Goal: Task Accomplishment & Management: Manage account settings

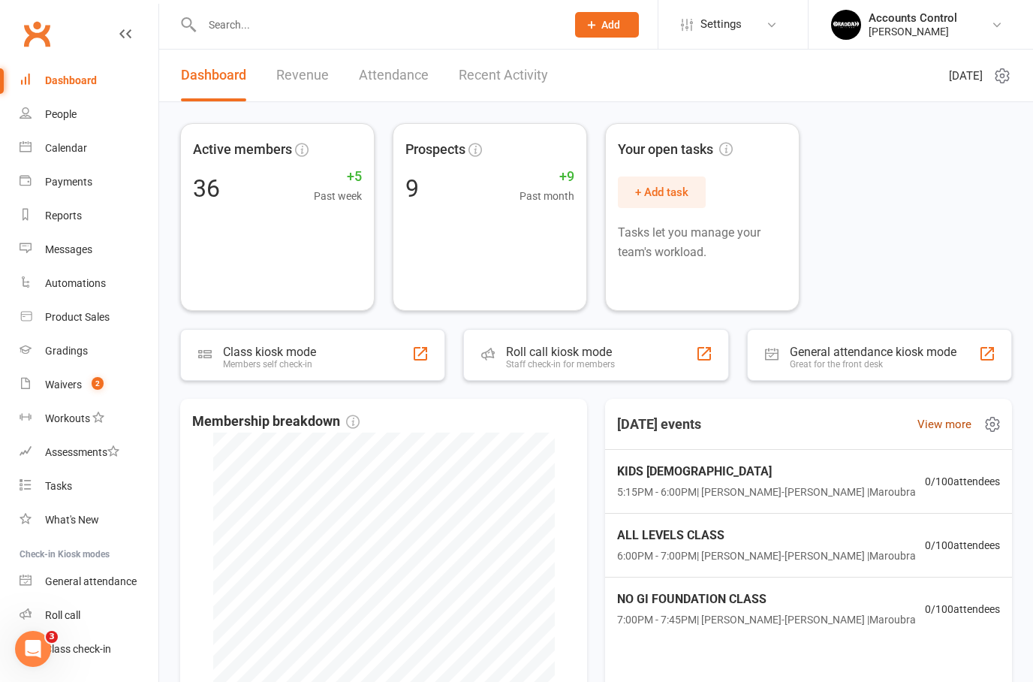
click at [954, 426] on link "View more" at bounding box center [944, 424] width 54 height 18
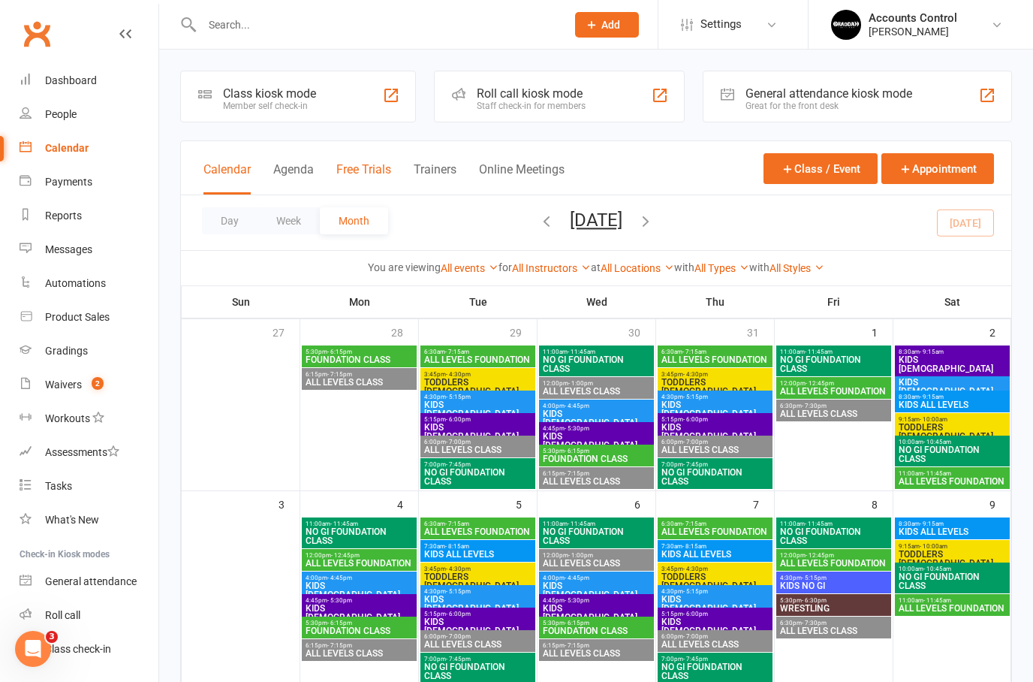
click at [373, 170] on button "Free Trials" at bounding box center [363, 178] width 55 height 32
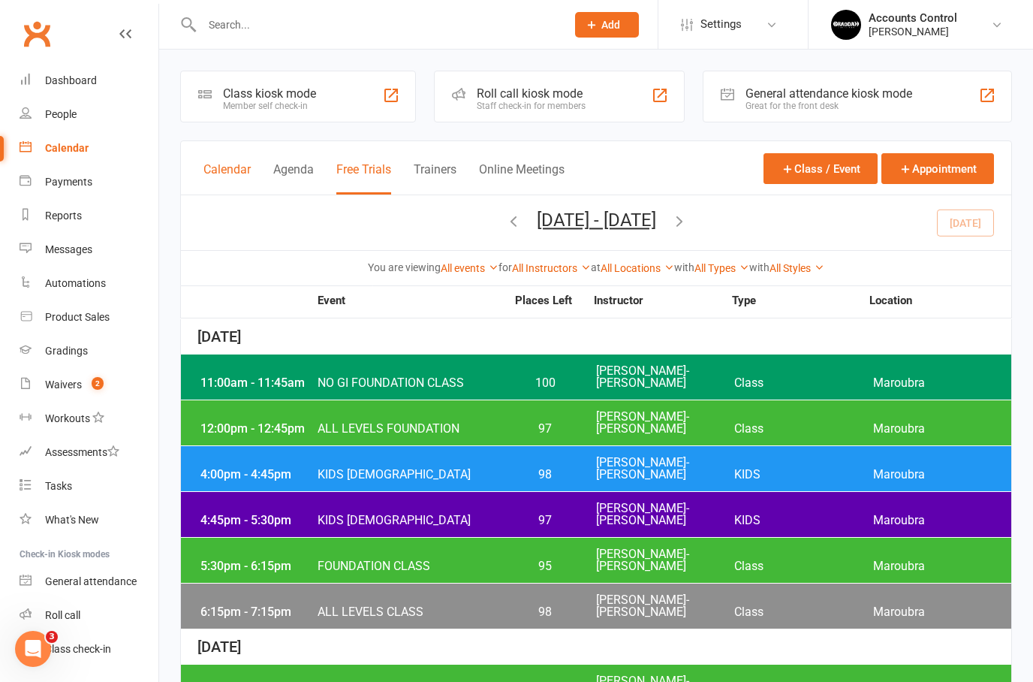
click at [226, 170] on button "Calendar" at bounding box center [226, 178] width 47 height 32
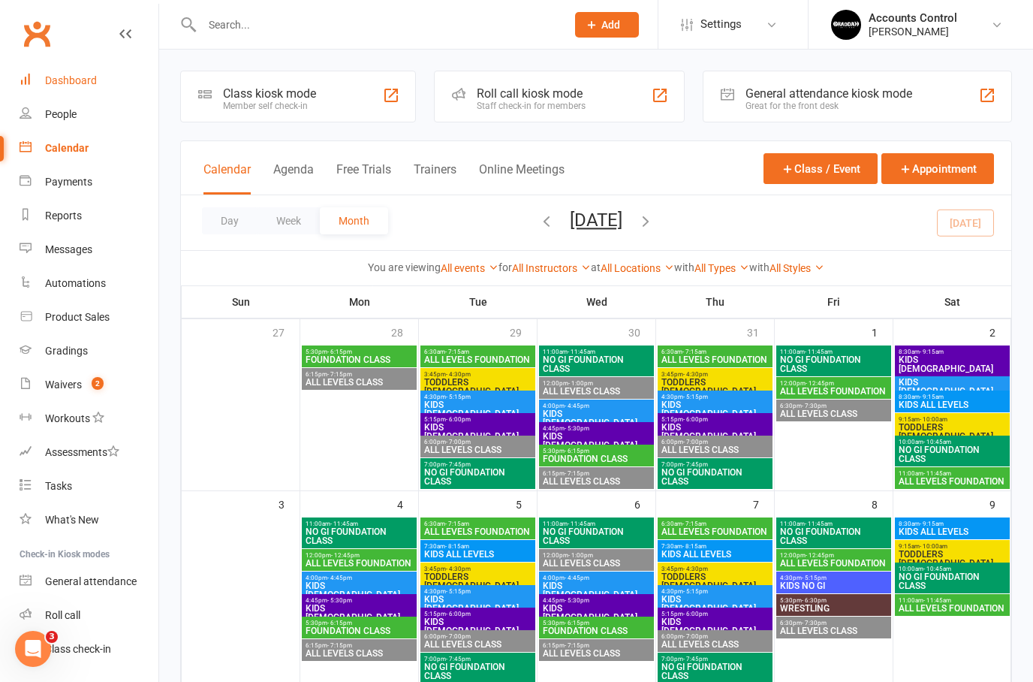
click at [73, 92] on link "Dashboard" at bounding box center [89, 81] width 139 height 34
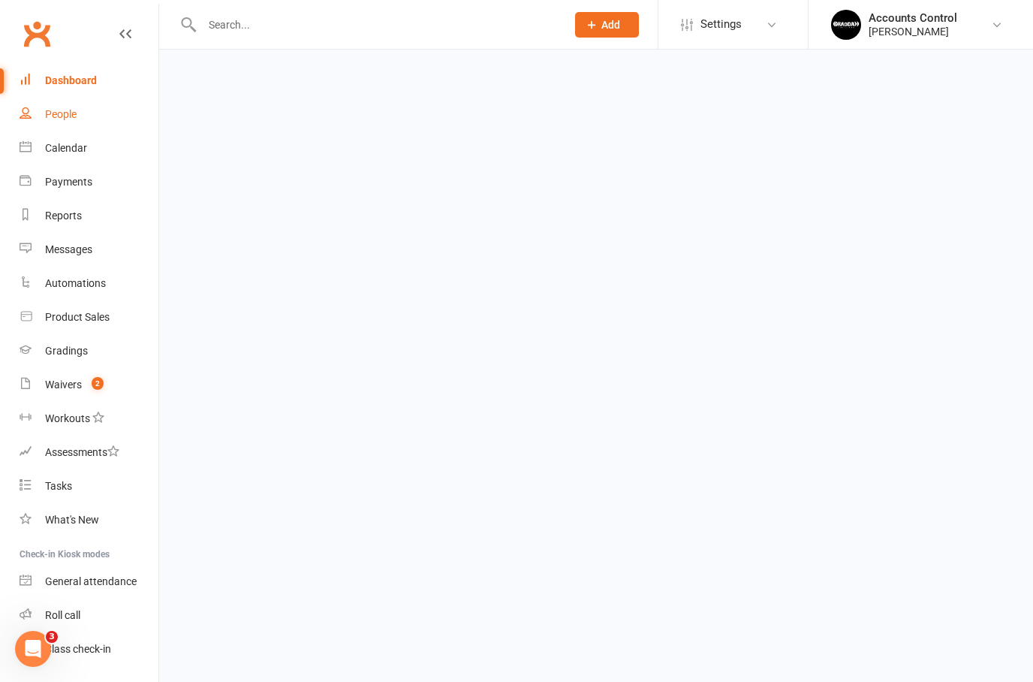
click at [68, 121] on link "People" at bounding box center [89, 115] width 139 height 34
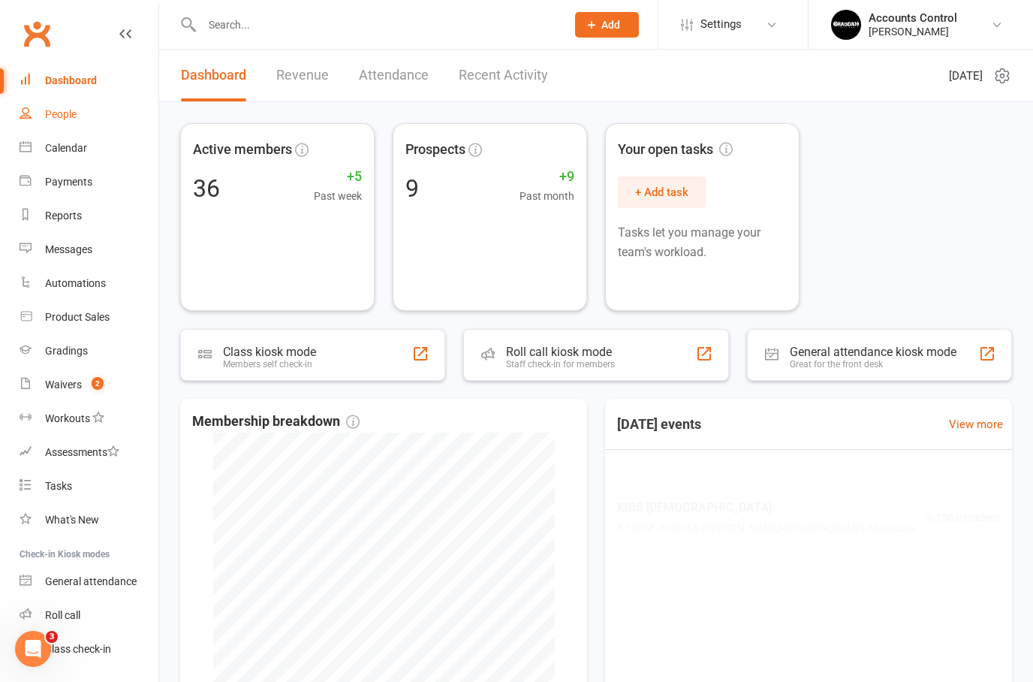
select select "50"
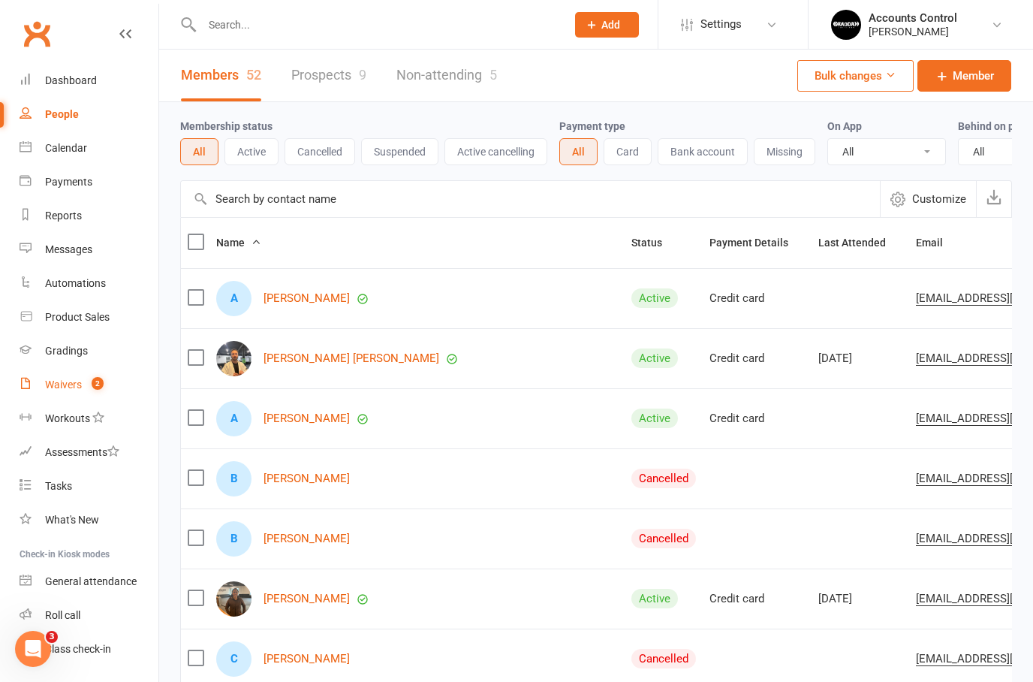
click at [53, 390] on div "Waivers" at bounding box center [63, 384] width 37 height 12
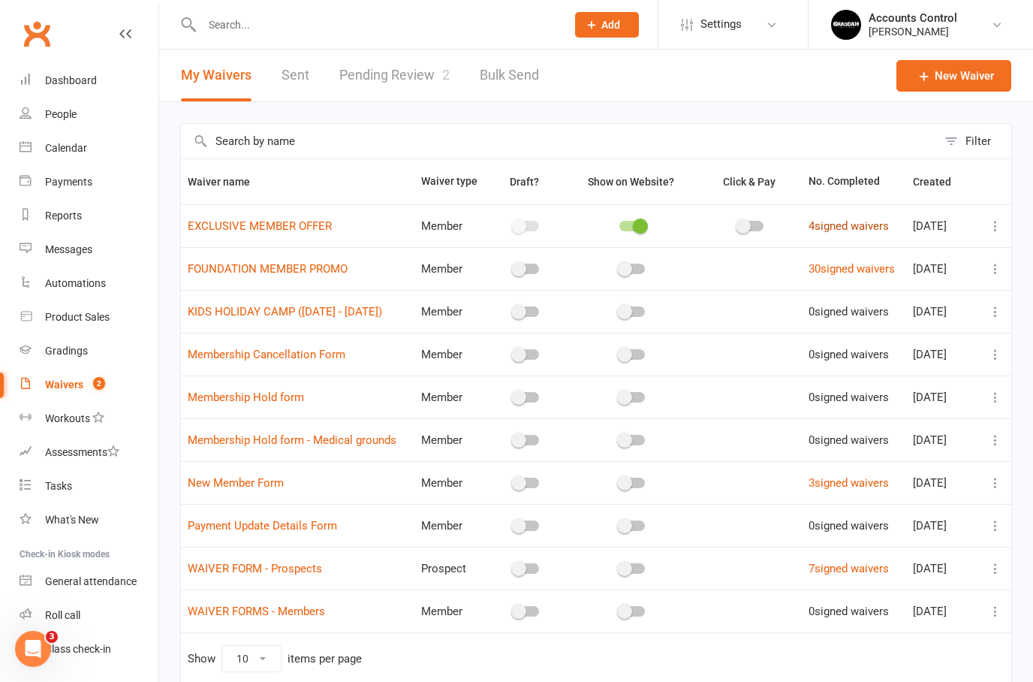
click at [834, 226] on link "4 signed waivers" at bounding box center [848, 226] width 80 height 14
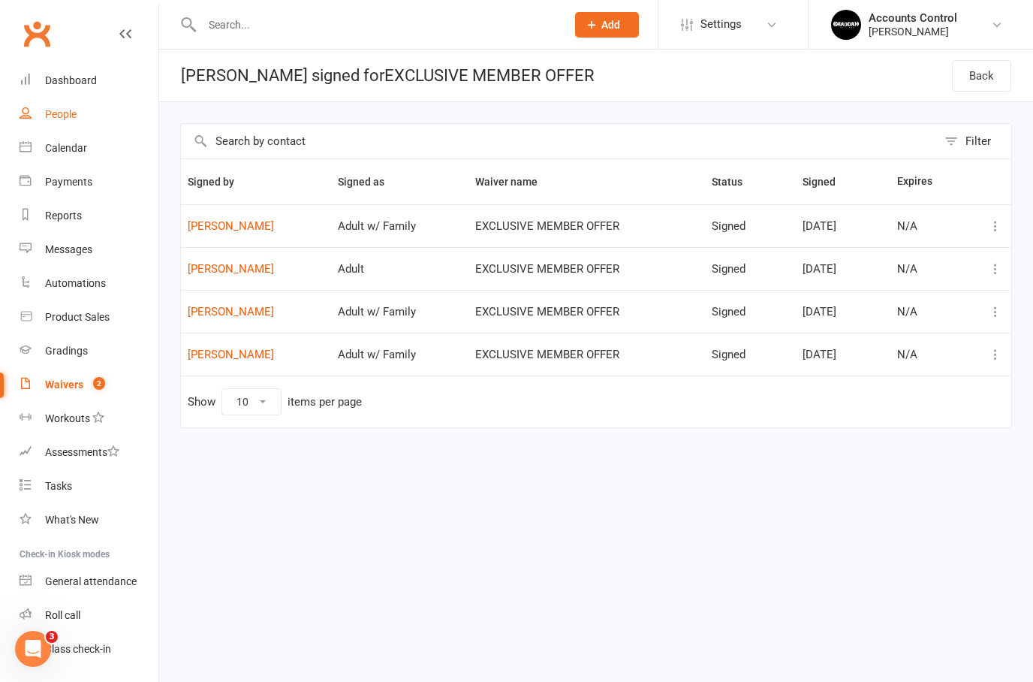
click at [53, 115] on div "People" at bounding box center [61, 114] width 32 height 12
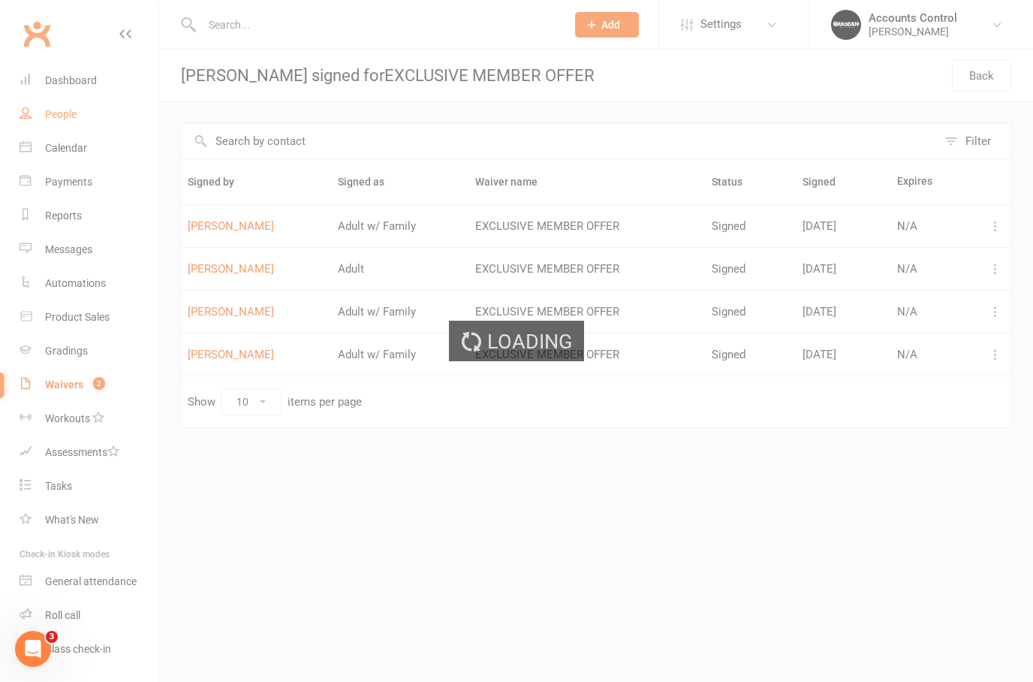
select select "50"
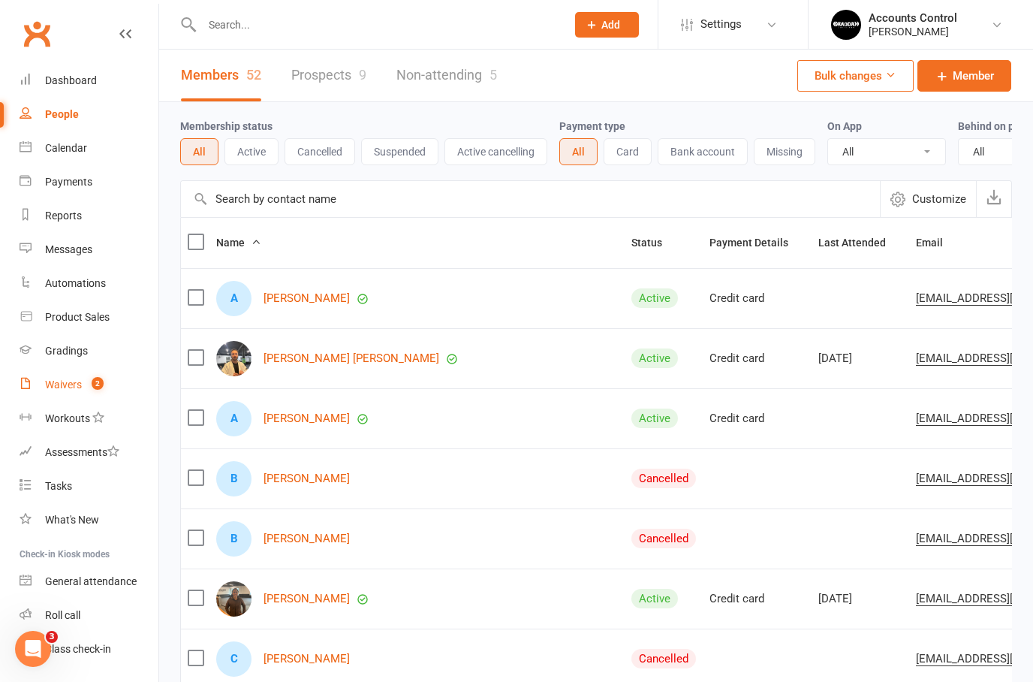
click at [69, 378] on div "Waivers" at bounding box center [63, 384] width 37 height 12
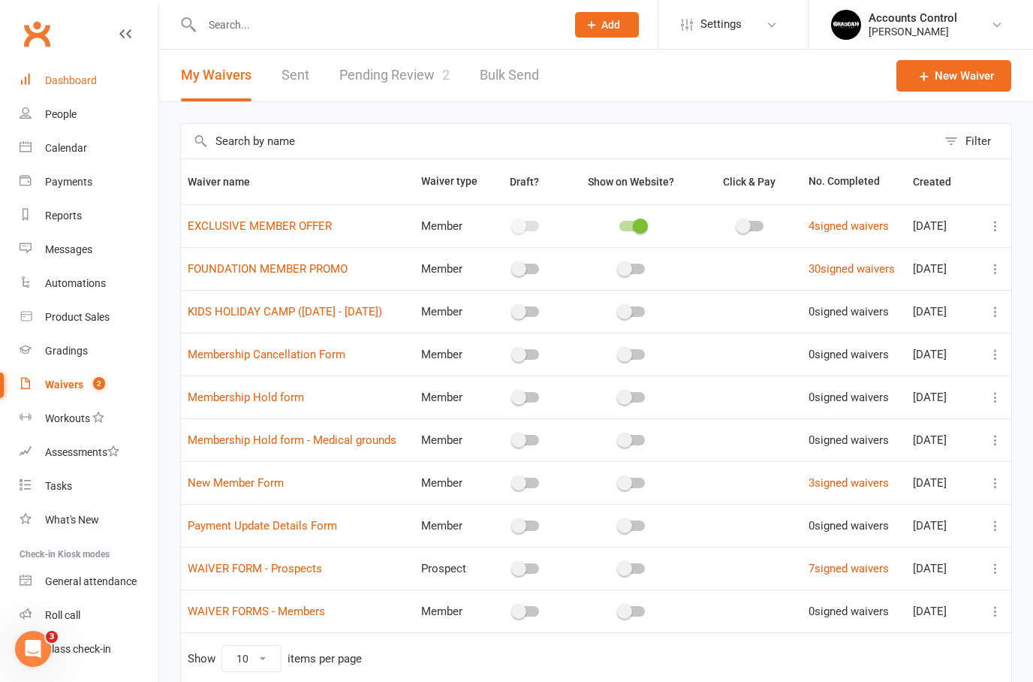
click at [88, 71] on link "Dashboard" at bounding box center [89, 81] width 139 height 34
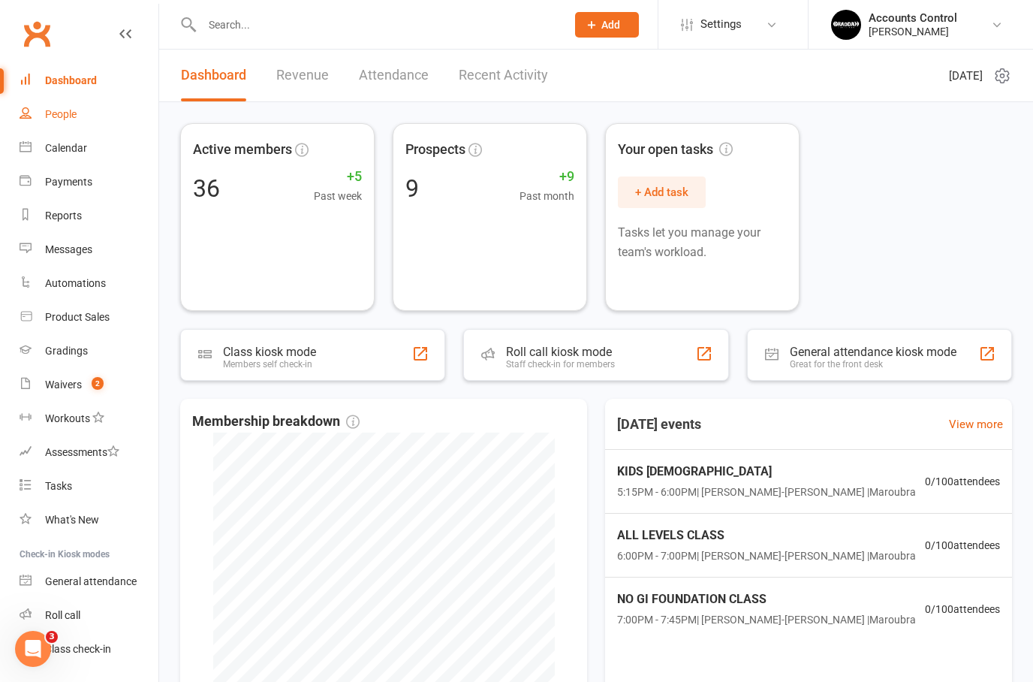
click at [68, 113] on div "People" at bounding box center [61, 114] width 32 height 12
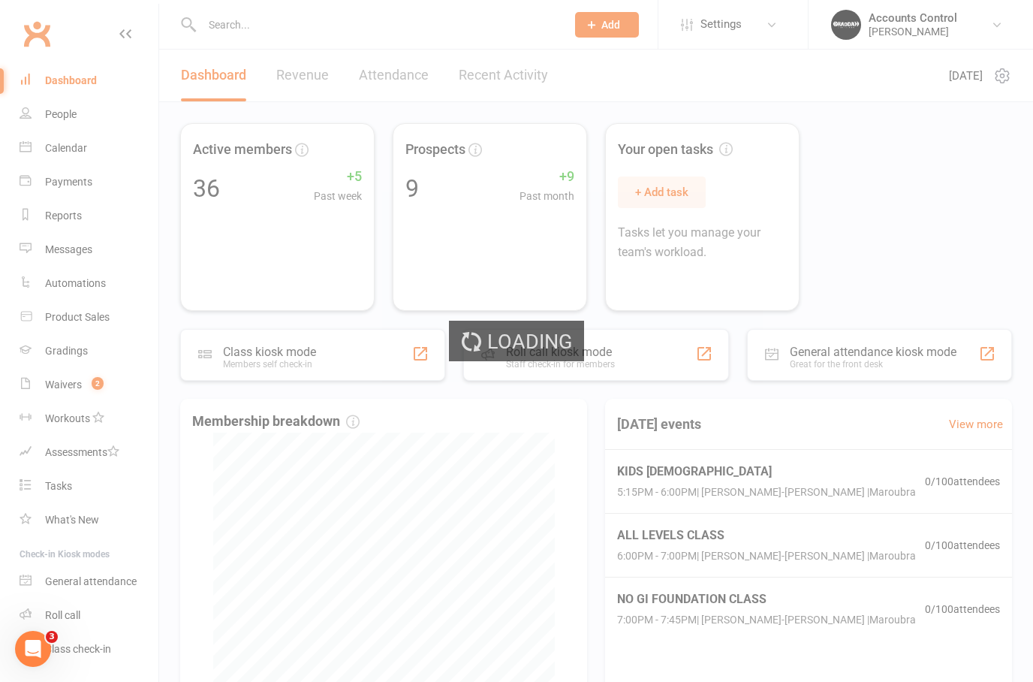
select select "50"
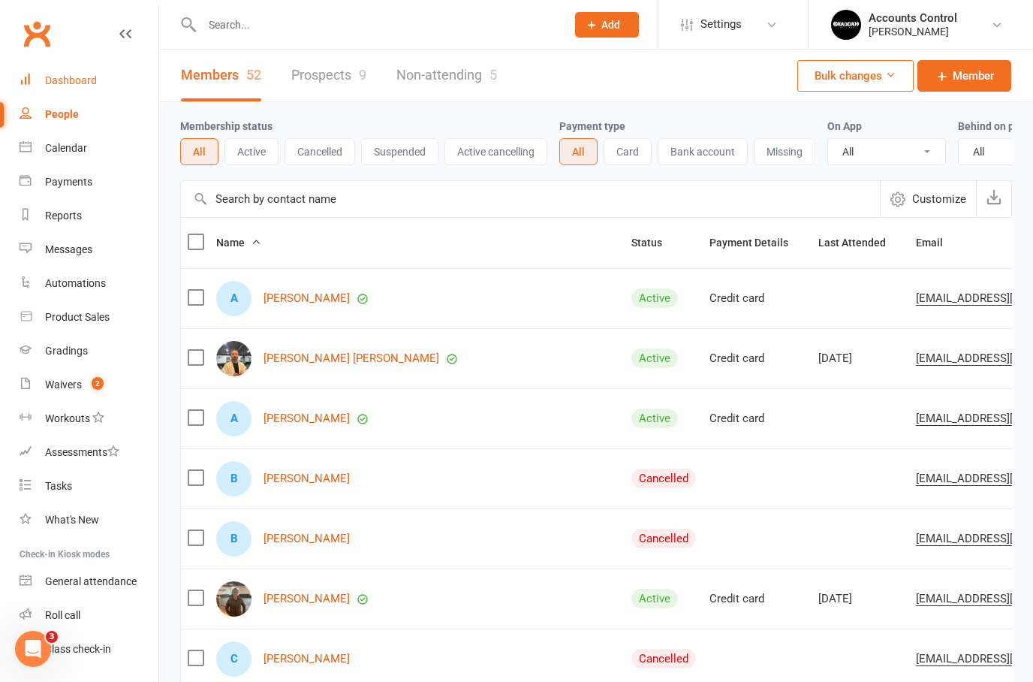
click at [104, 70] on link "Dashboard" at bounding box center [89, 81] width 139 height 34
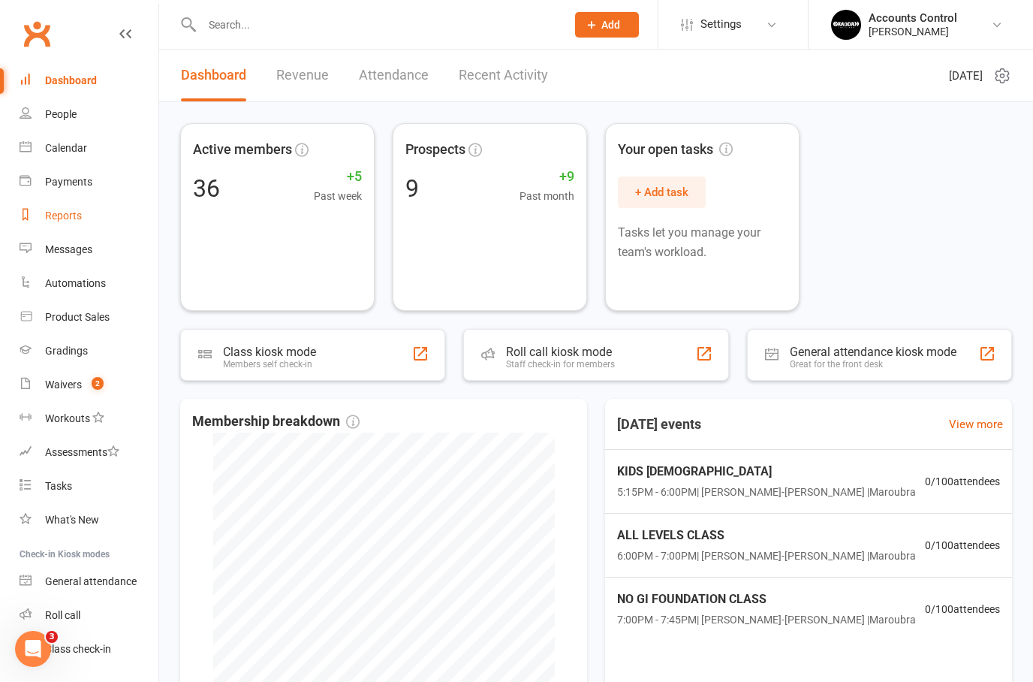
click at [48, 211] on div "Reports" at bounding box center [63, 215] width 37 height 12
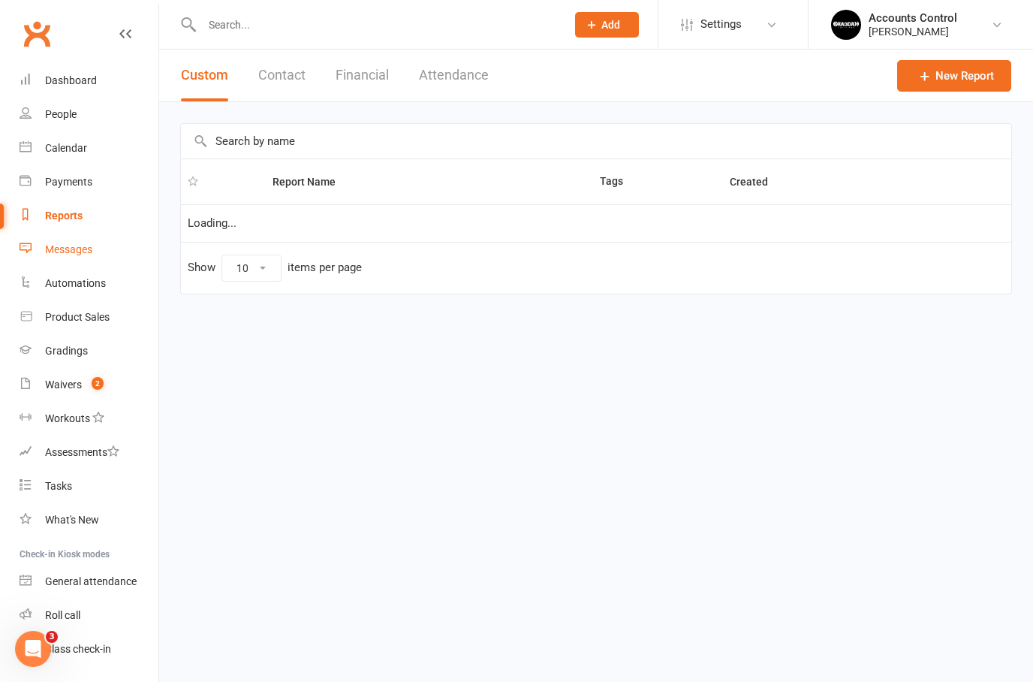
click at [53, 254] on div "Messages" at bounding box center [68, 249] width 47 height 12
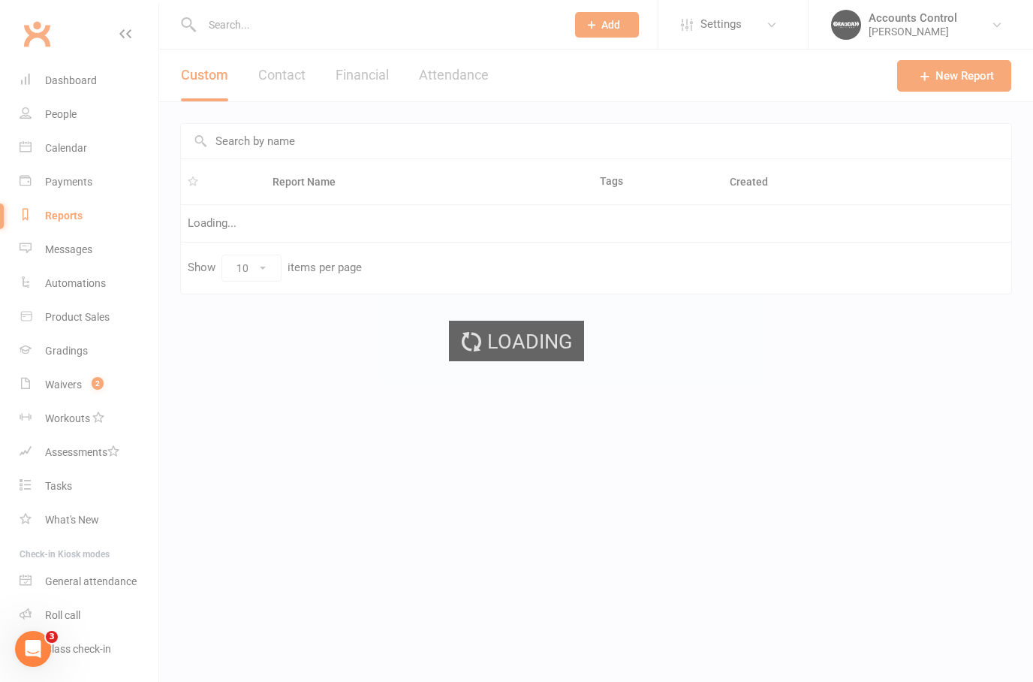
click at [54, 286] on div "Loading" at bounding box center [516, 341] width 1033 height 682
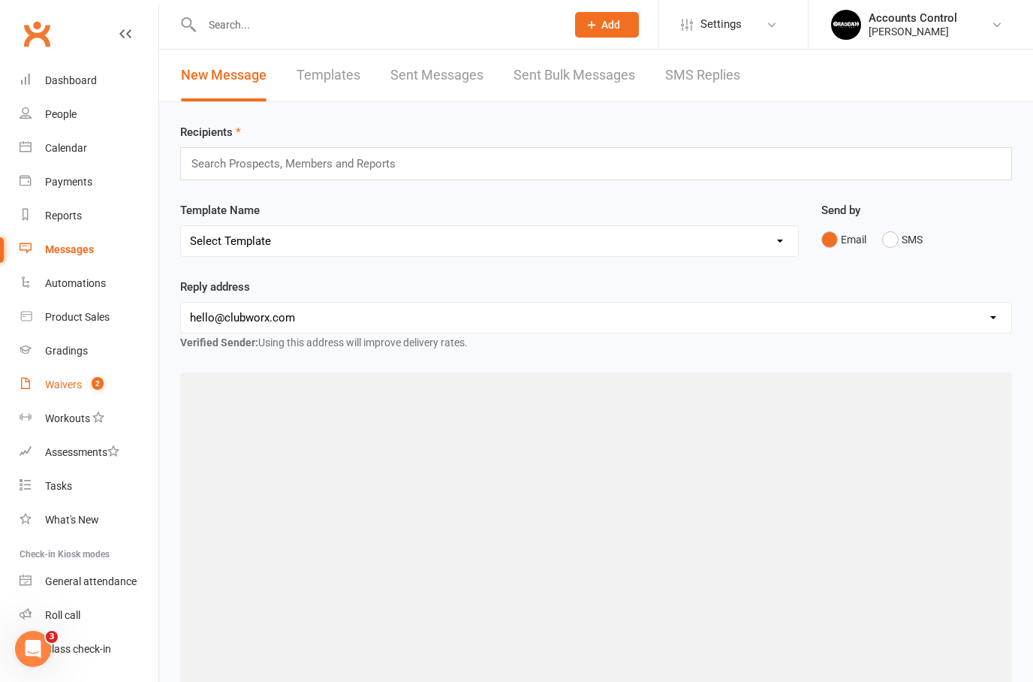
click at [64, 380] on div "Waivers" at bounding box center [63, 384] width 37 height 12
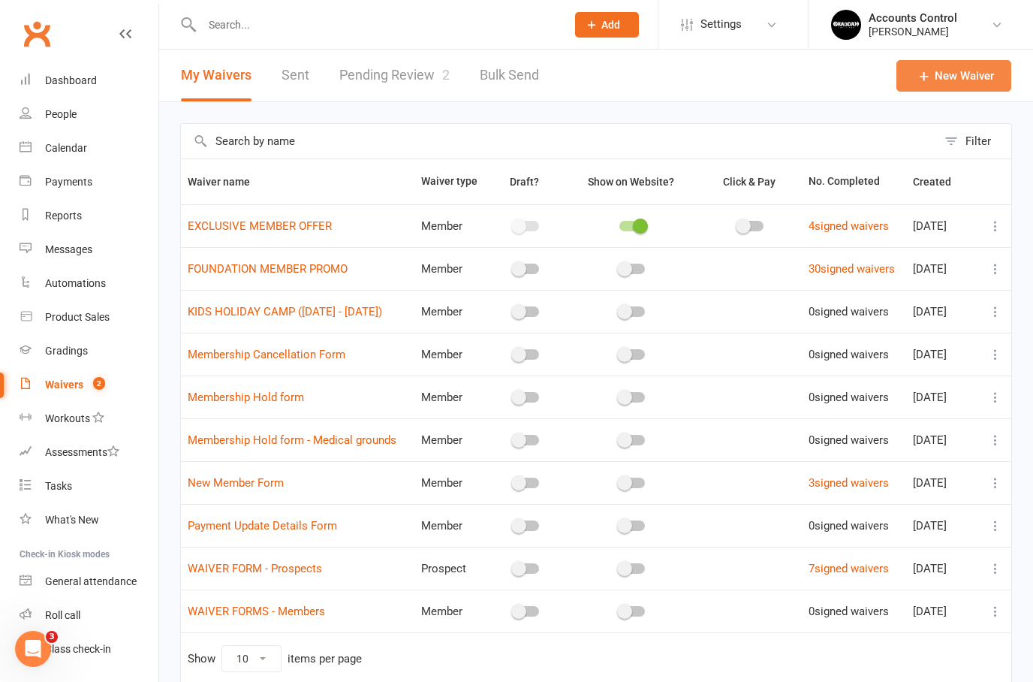
click at [969, 77] on link "New Waiver" at bounding box center [953, 76] width 115 height 32
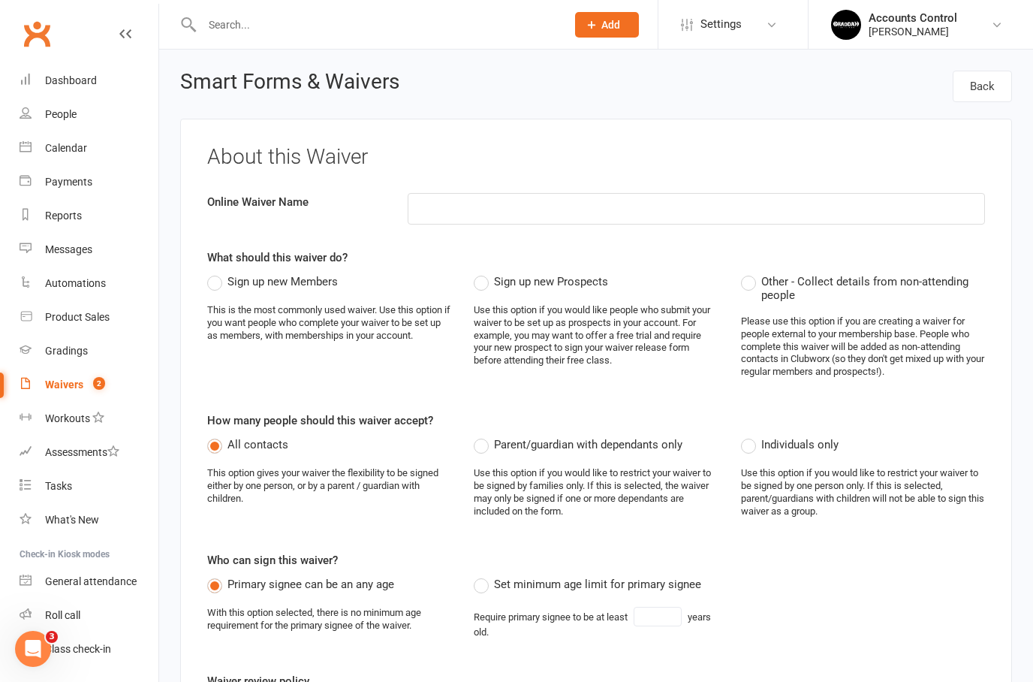
click at [575, 319] on div "Use this option if you would like people who submit your waiver to be set up as…" at bounding box center [596, 335] width 244 height 63
click at [489, 281] on label "Sign up new Prospects" at bounding box center [541, 281] width 134 height 18
click at [483, 272] on input "Sign up new Prospects" at bounding box center [479, 272] width 10 height 0
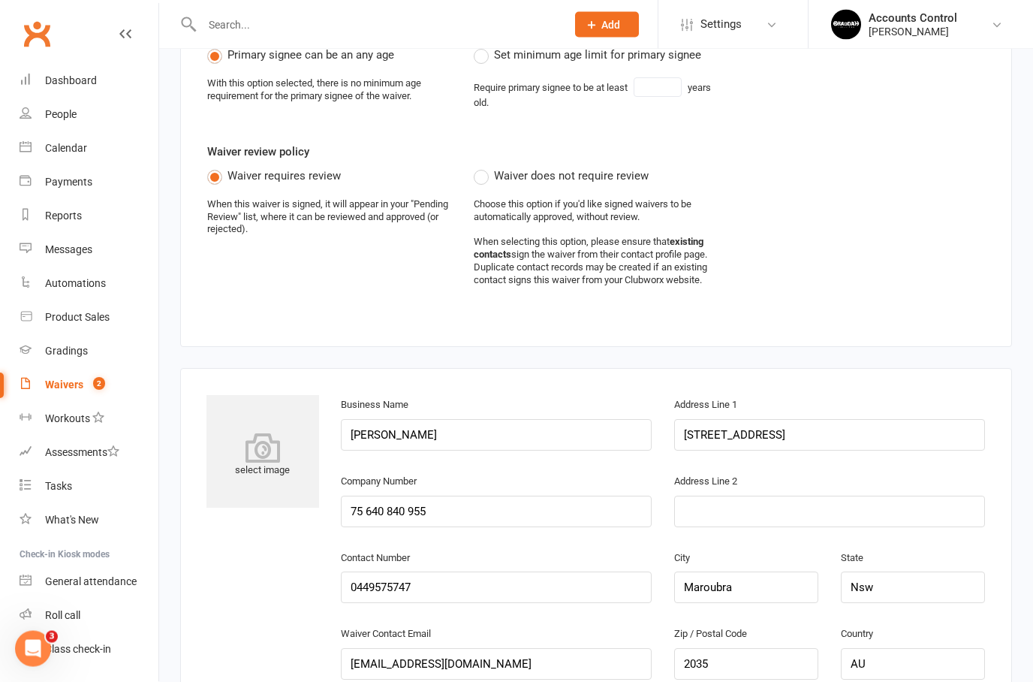
scroll to position [529, 0]
click at [84, 383] on link "Waivers 2" at bounding box center [89, 385] width 139 height 34
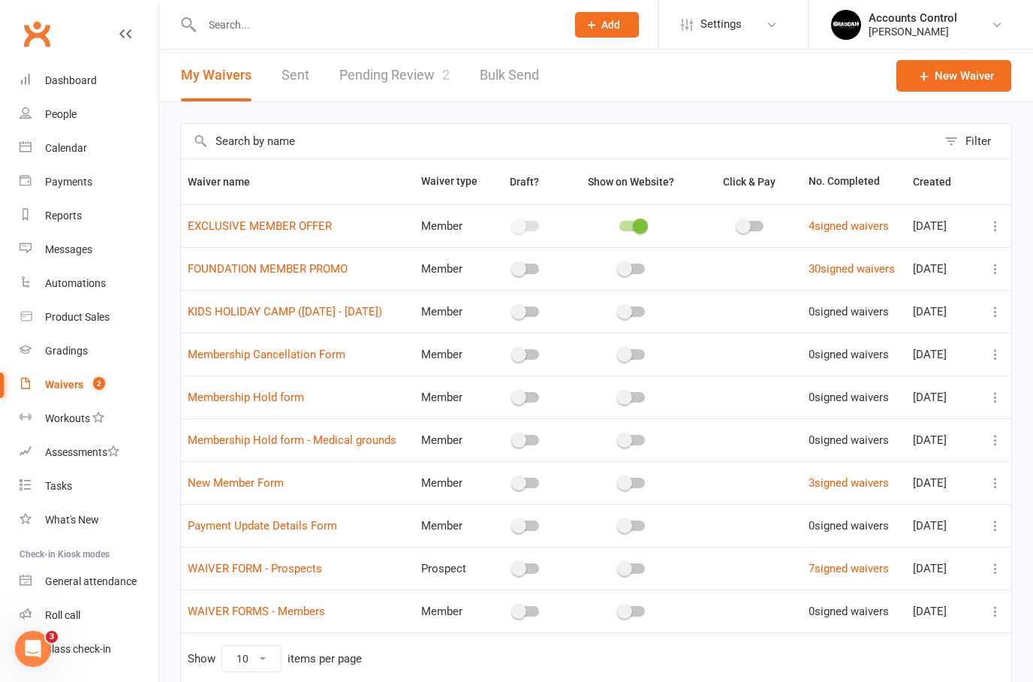
click at [393, 80] on link "Pending Review 2" at bounding box center [394, 76] width 110 height 52
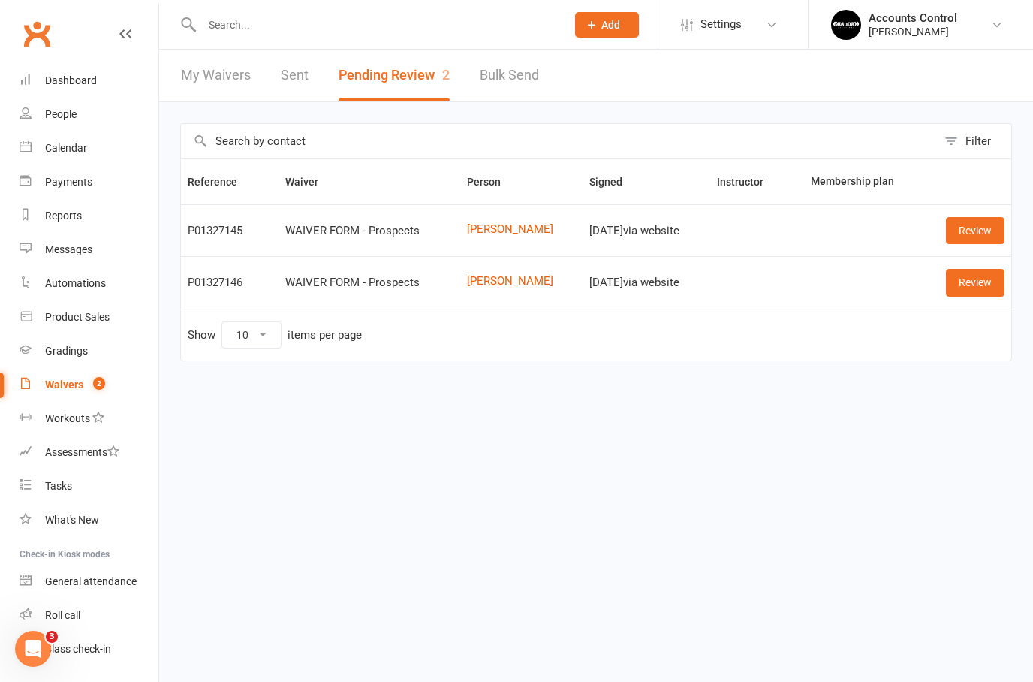
click at [92, 392] on link "Waivers 2" at bounding box center [89, 385] width 139 height 34
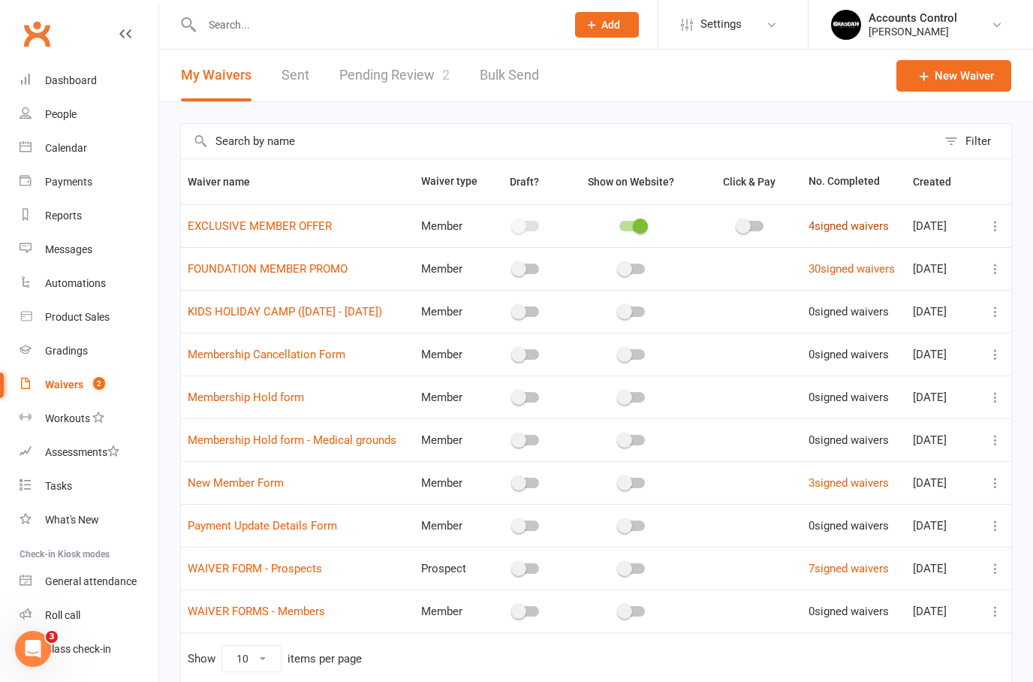
click at [850, 226] on link "4 signed waivers" at bounding box center [848, 226] width 80 height 14
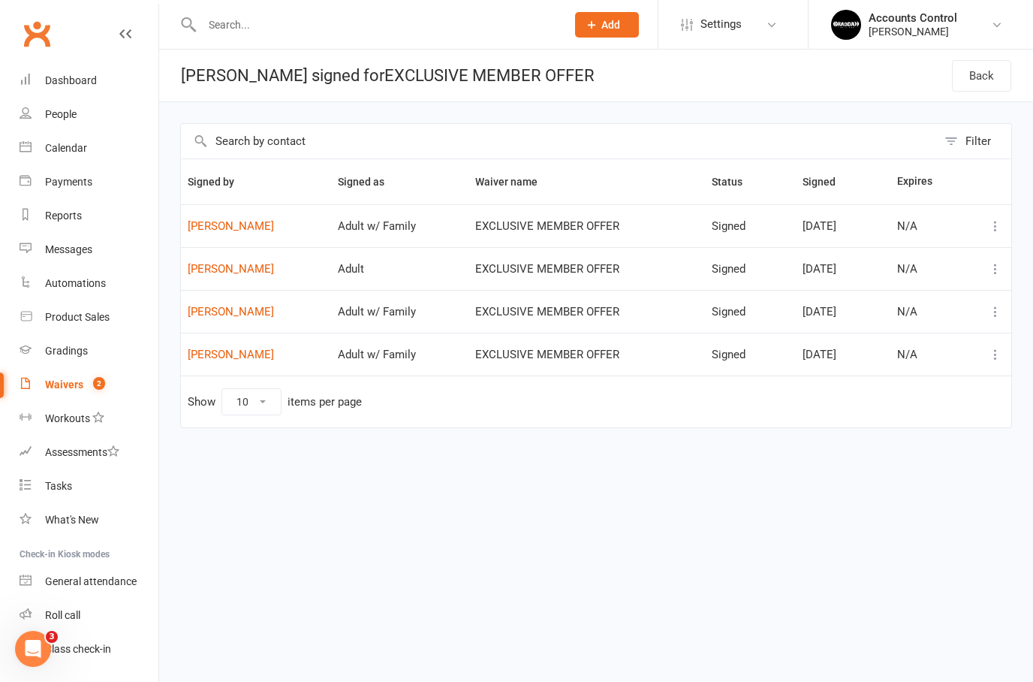
click at [72, 386] on div "Waivers" at bounding box center [64, 384] width 38 height 12
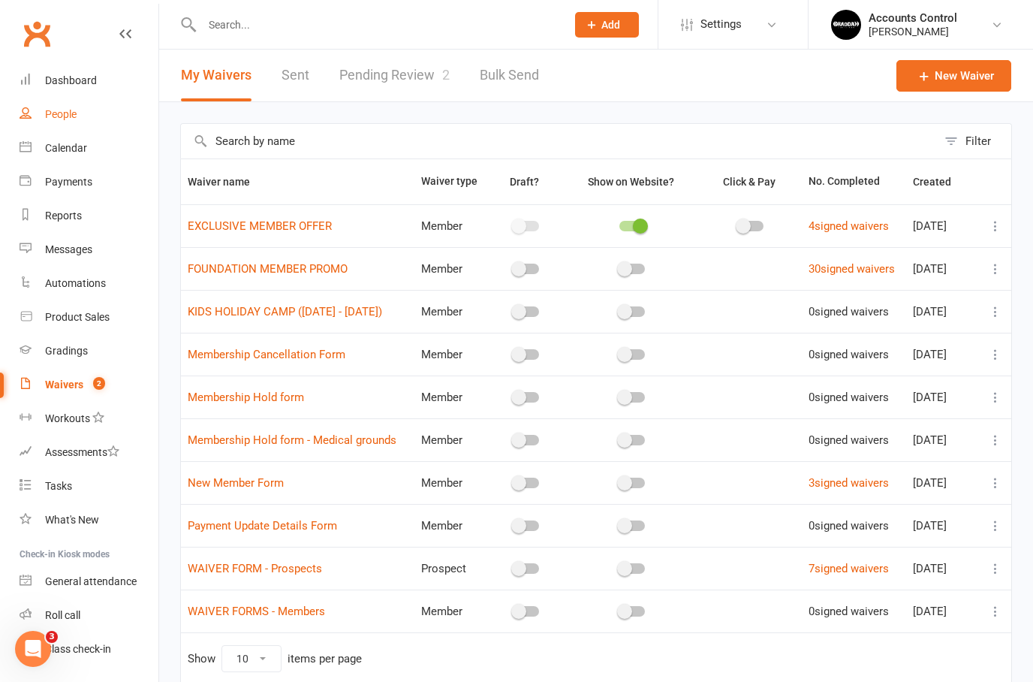
click at [73, 119] on div "People" at bounding box center [61, 114] width 32 height 12
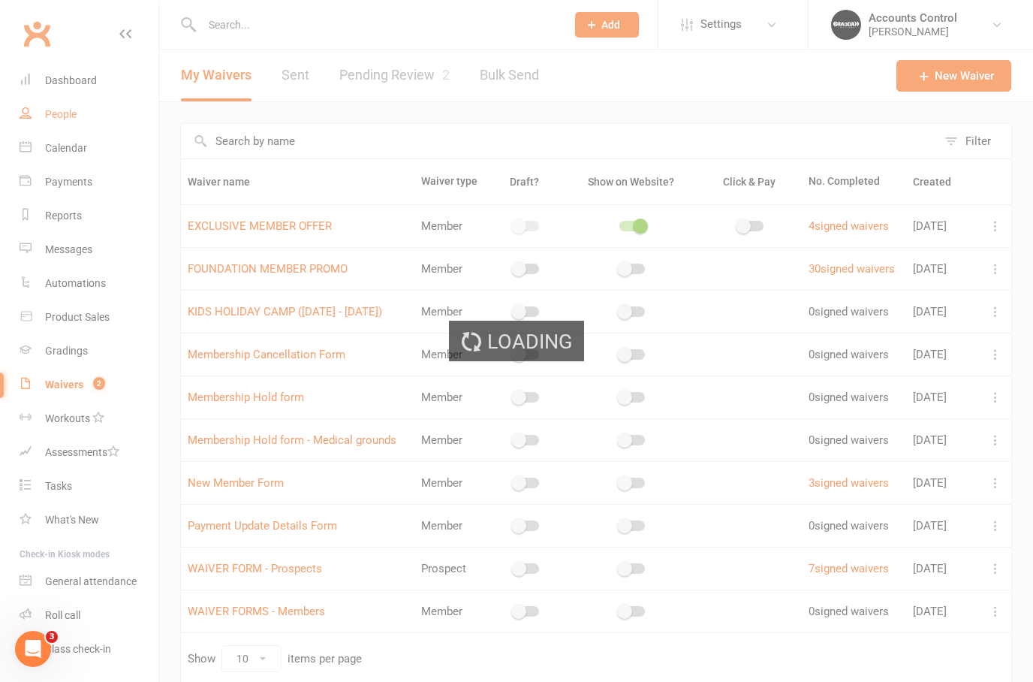
select select "50"
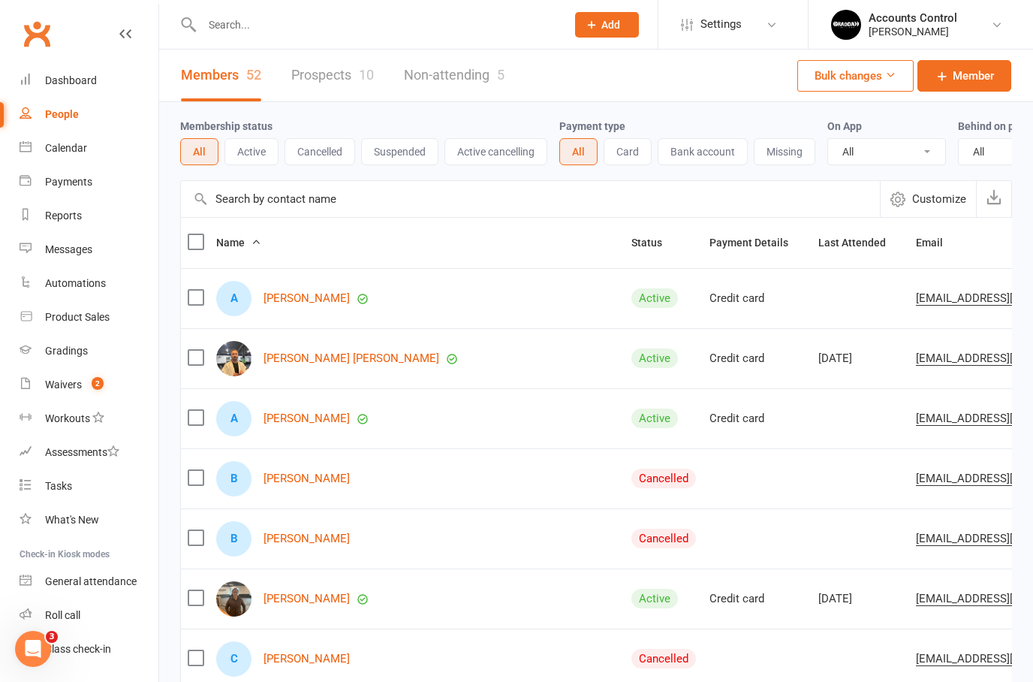
click at [343, 72] on link "Prospects 10" at bounding box center [332, 76] width 83 height 52
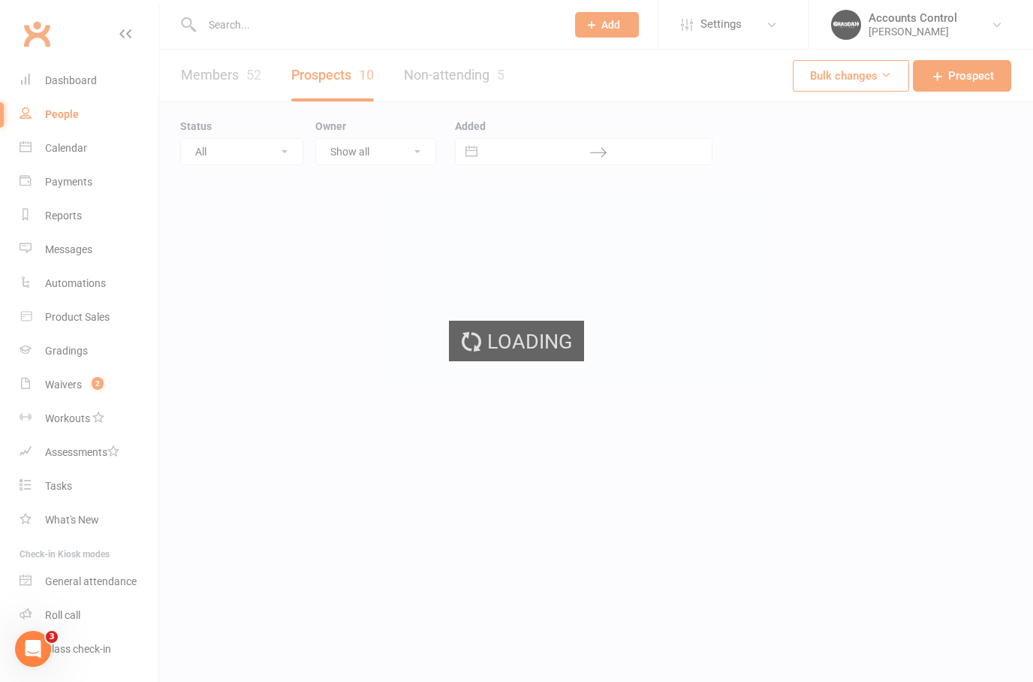
select select "100"
